Goal: Share content: Share content

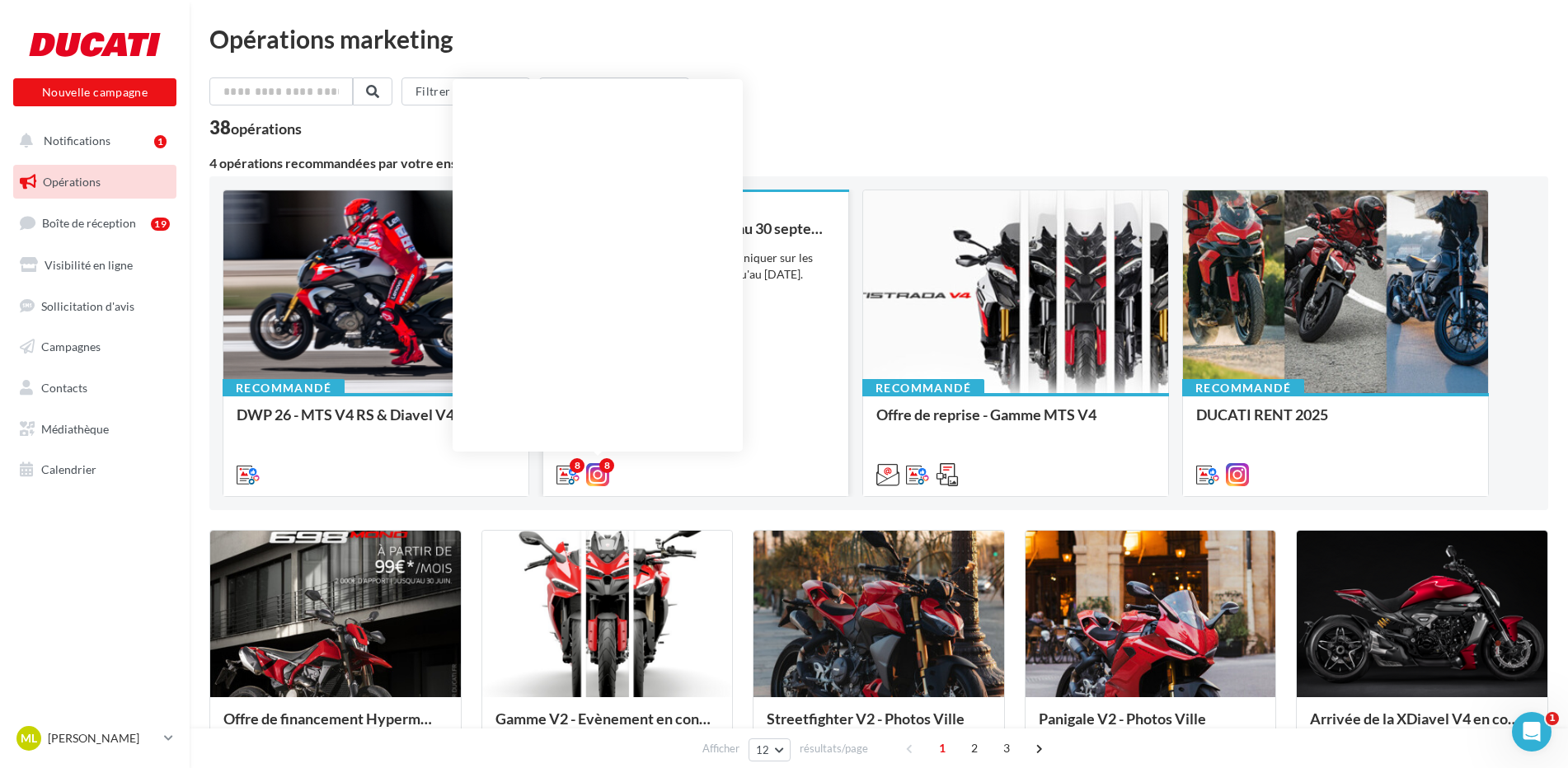
click at [599, 480] on icon at bounding box center [597, 474] width 23 height 23
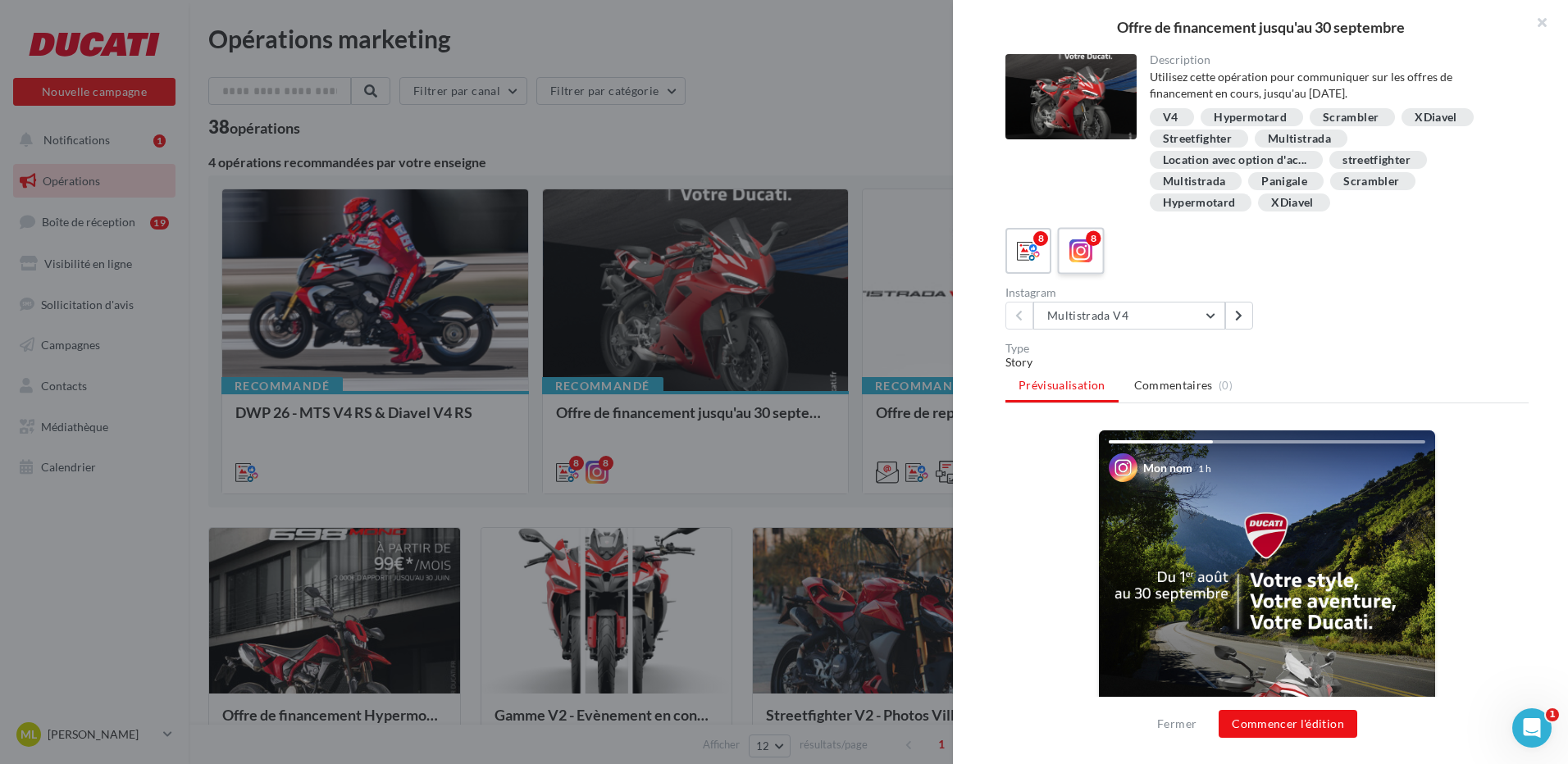
click at [1092, 262] on icon at bounding box center [1081, 251] width 24 height 24
click at [1298, 717] on button "Commencer l'édition" at bounding box center [1288, 724] width 139 height 27
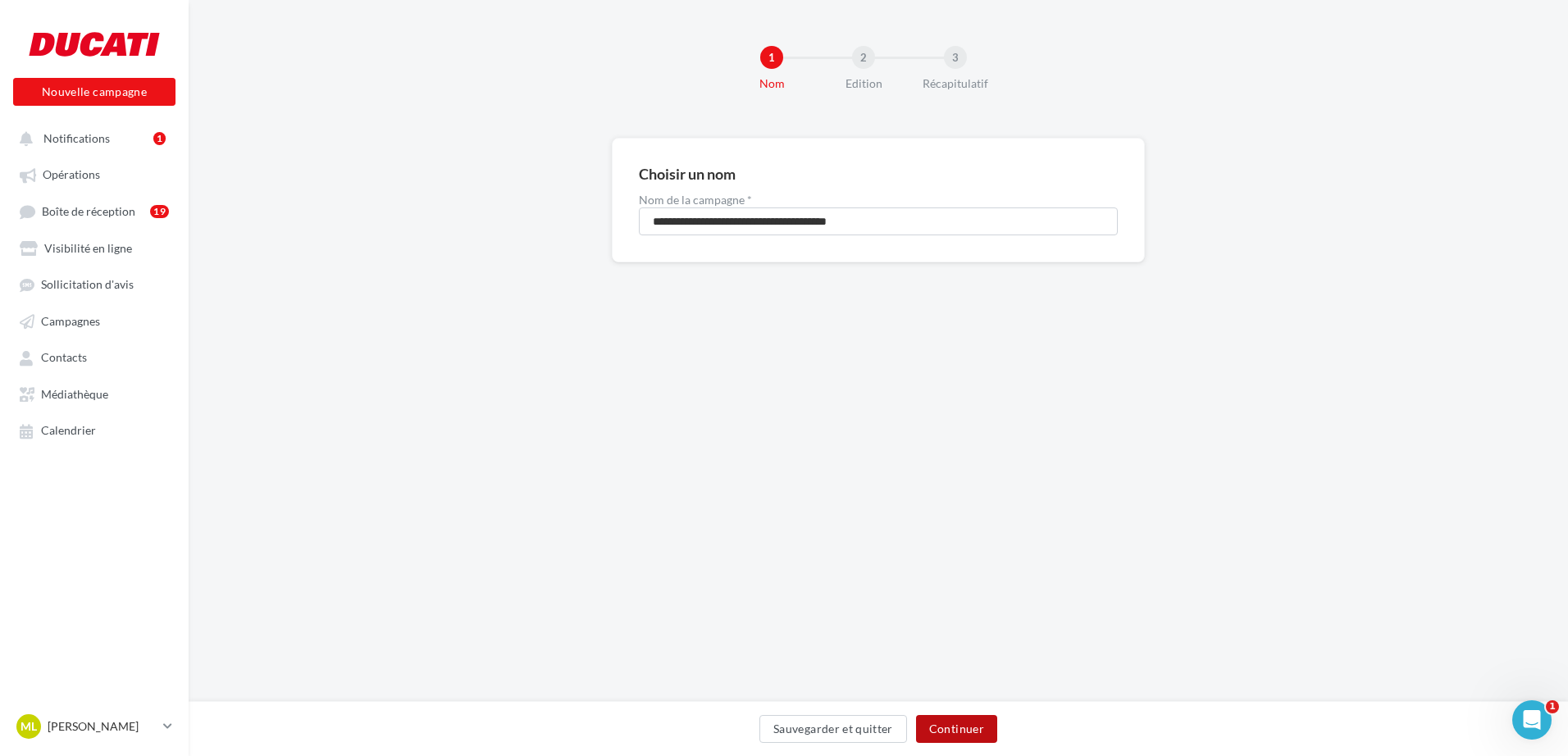
click at [965, 735] on button "Continuer" at bounding box center [956, 729] width 81 height 27
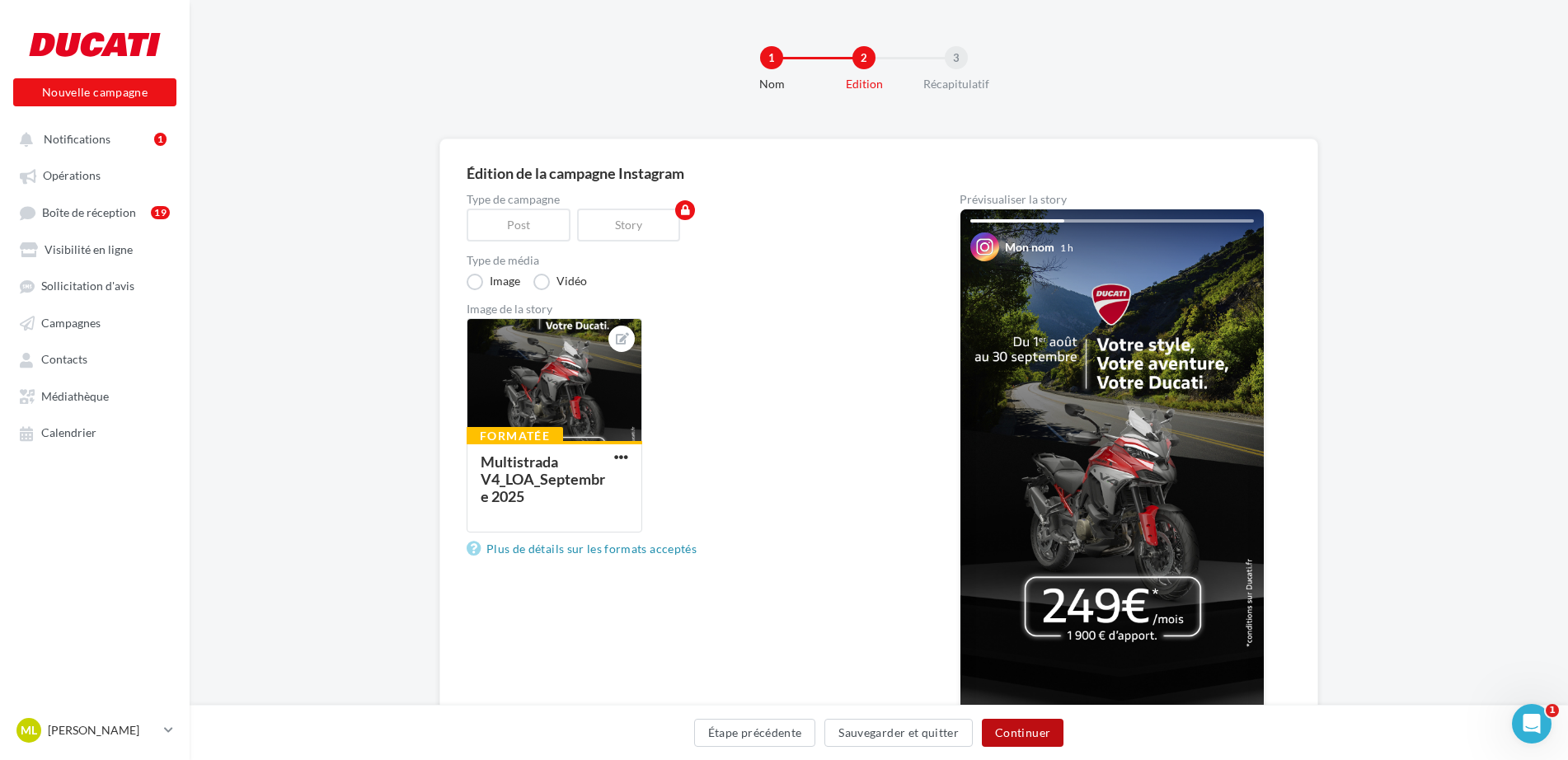
click at [1016, 735] on button "Continuer" at bounding box center [1022, 732] width 82 height 28
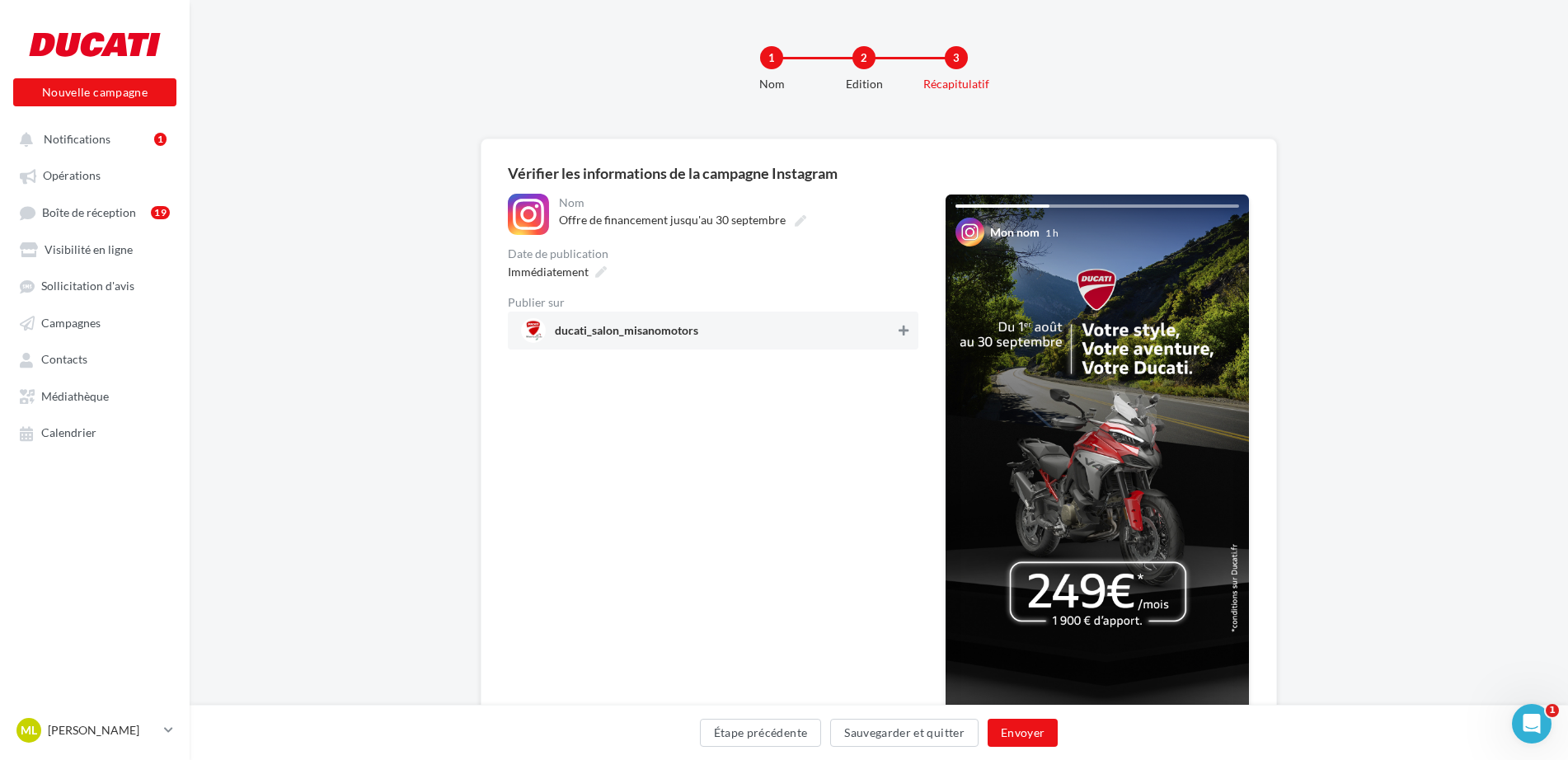
click at [907, 326] on icon at bounding box center [903, 330] width 10 height 12
click at [1017, 735] on button "Envoyer" at bounding box center [1022, 732] width 70 height 28
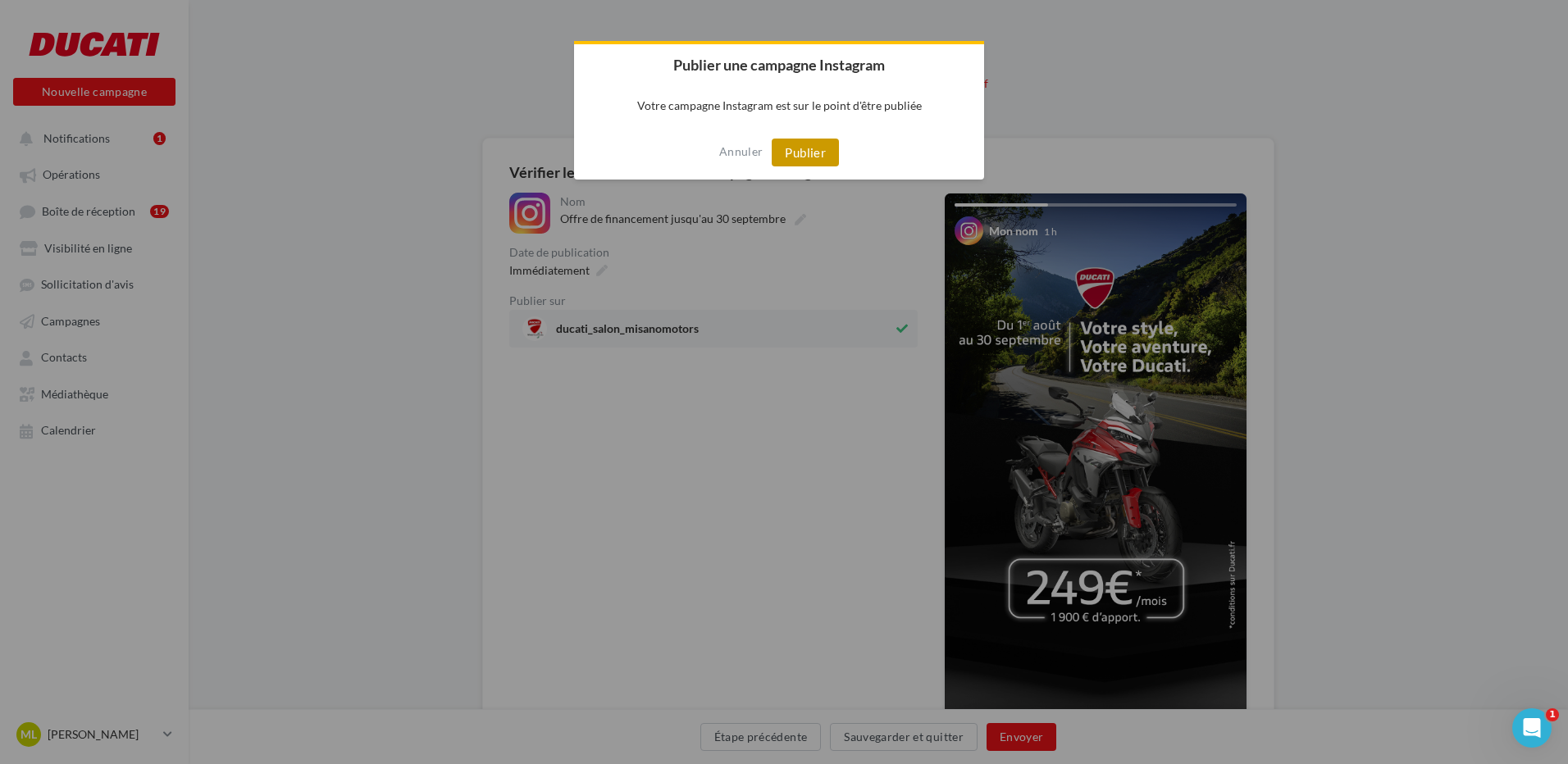
click at [815, 154] on button "Publier" at bounding box center [805, 153] width 68 height 27
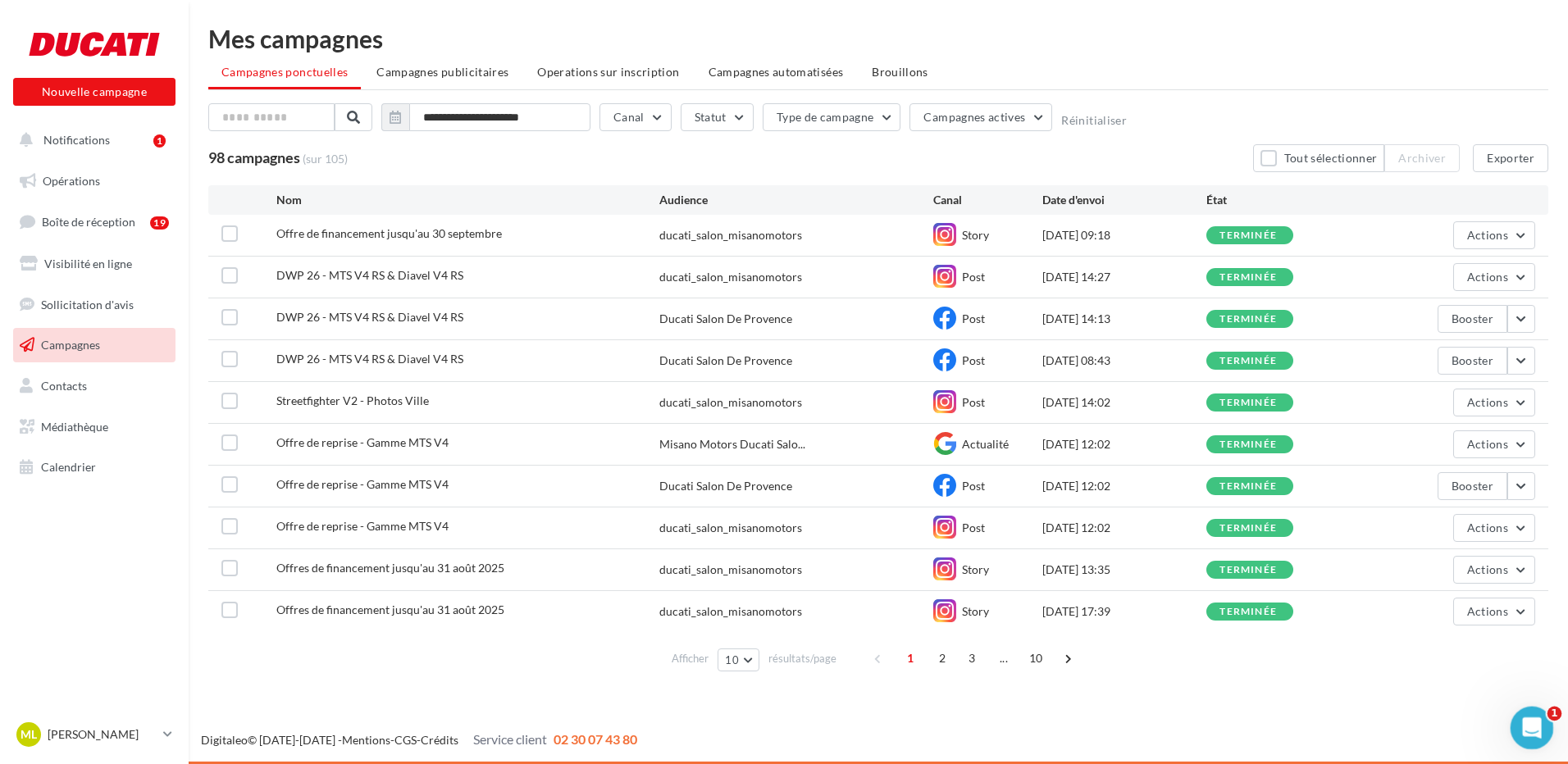
click at [1547, 721] on div "Ouvrir le Messenger Intercom" at bounding box center [1529, 725] width 54 height 54
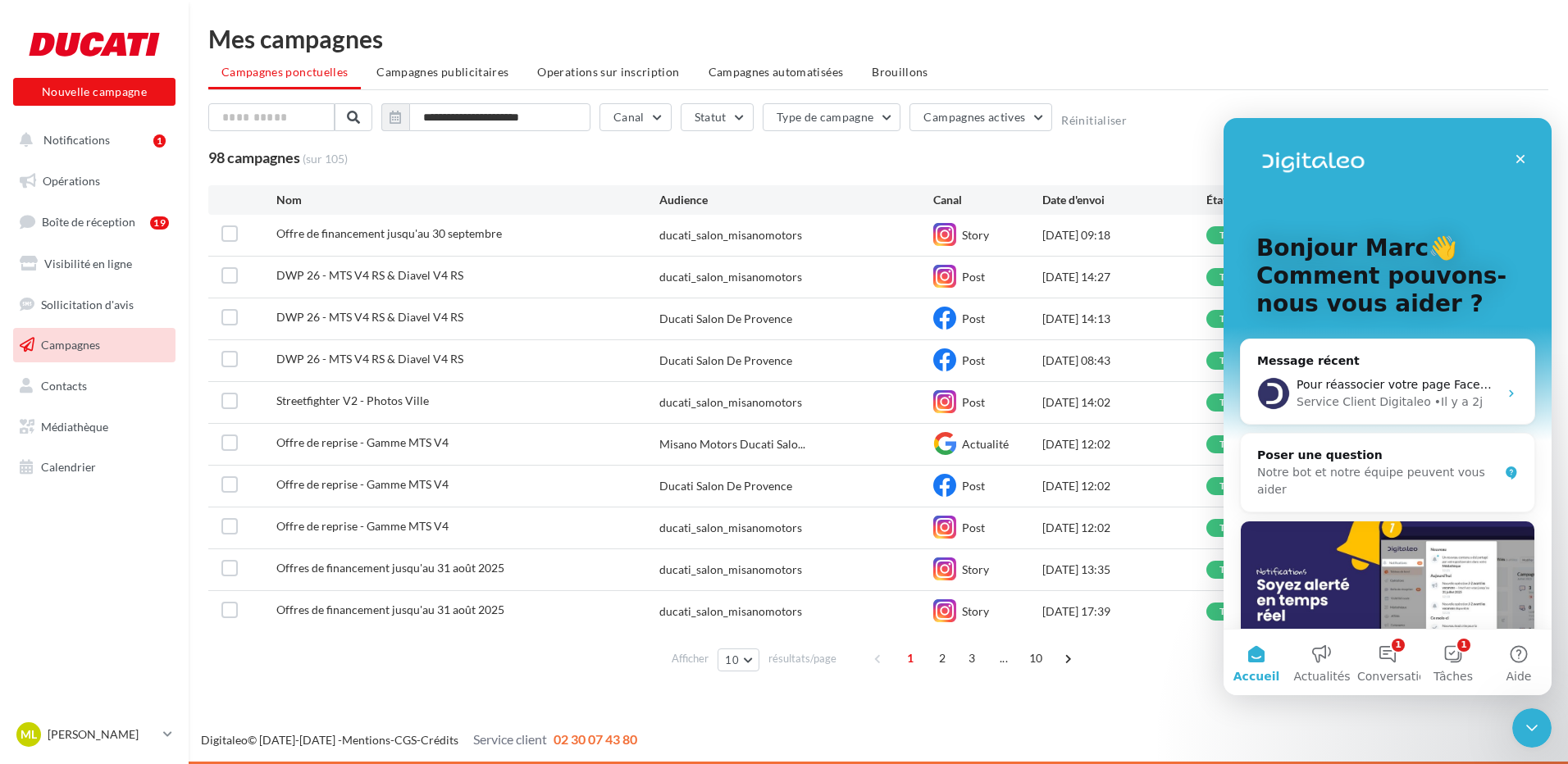
click at [1139, 716] on div "Nouvelle campagne Nouvelle campagne Notifications 1 Opérations Boîte de récepti…" at bounding box center [784, 382] width 1568 height 764
click at [1510, 154] on div "Fermer" at bounding box center [1520, 159] width 29 height 29
